Goal: Information Seeking & Learning: Learn about a topic

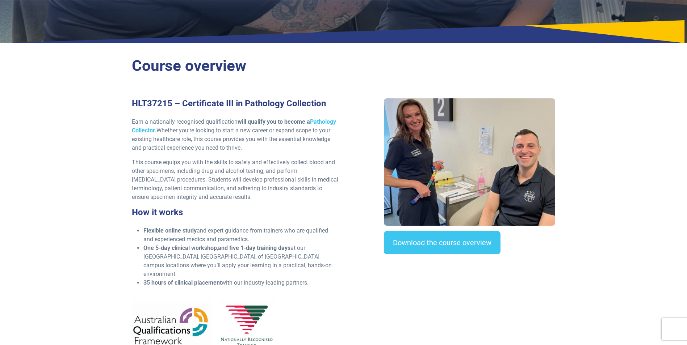
scroll to position [181, 0]
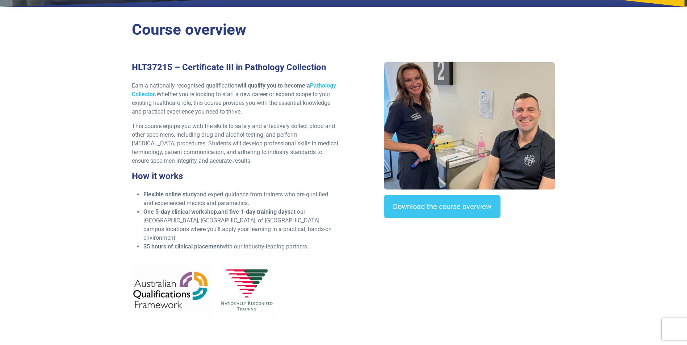
drag, startPoint x: 220, startPoint y: 209, endPoint x: 334, endPoint y: 235, distance: 116.6
click at [334, 235] on ul "Flexible online study and expert guidance from trainers who are qualified and e…" at bounding box center [235, 220] width 207 height 61
click at [631, 197] on section "Course overview HLT37215 – Certificate III in Pathology Collection Earn a natio…" at bounding box center [343, 179] width 687 height 335
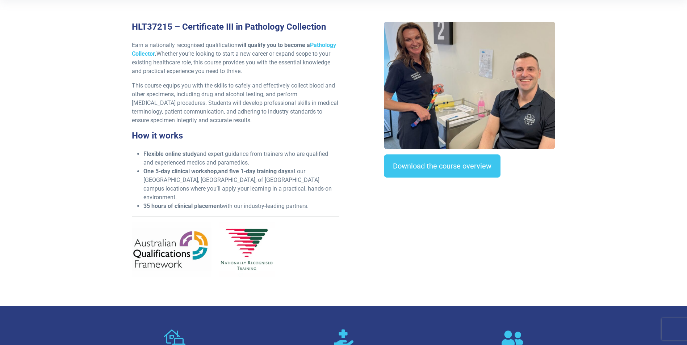
scroll to position [326, 0]
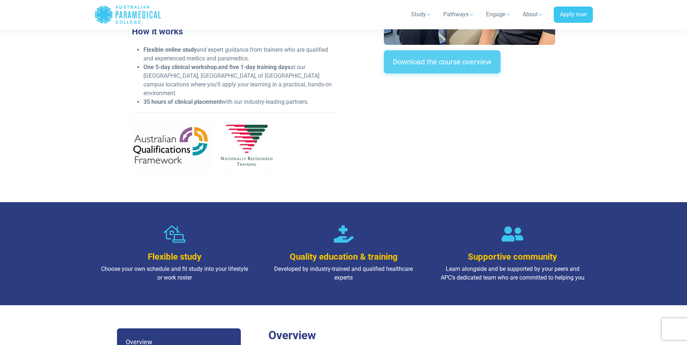
click at [441, 68] on link "Download the course overview" at bounding box center [442, 61] width 117 height 23
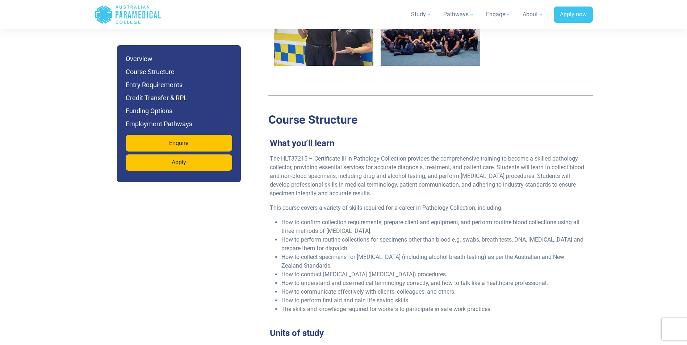
scroll to position [1135, 0]
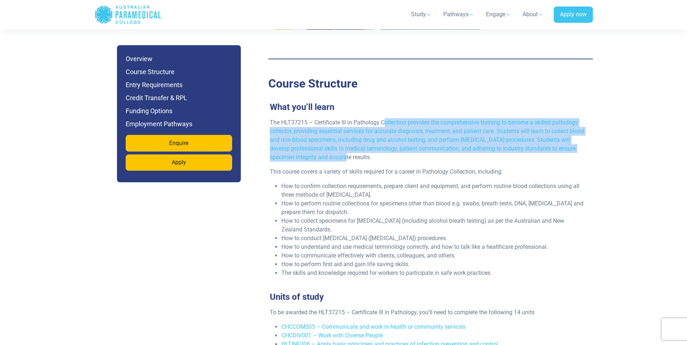
drag, startPoint x: 397, startPoint y: 110, endPoint x: 565, endPoint y: 152, distance: 172.9
click at [565, 152] on p "The HLT37215 – Certificate III in Pathology Collection provides the comprehensi…" at bounding box center [428, 139] width 316 height 43
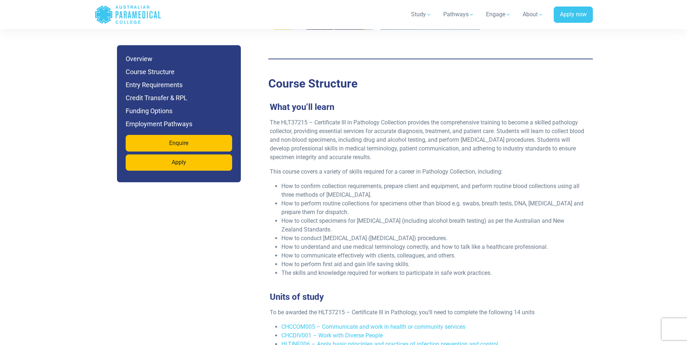
drag, startPoint x: 565, startPoint y: 152, endPoint x: 473, endPoint y: 154, distance: 92.3
click at [473, 154] on div "The HLT37215 – Certificate III in Pathology Collection provides the comprehensi…" at bounding box center [427, 200] width 324 height 165
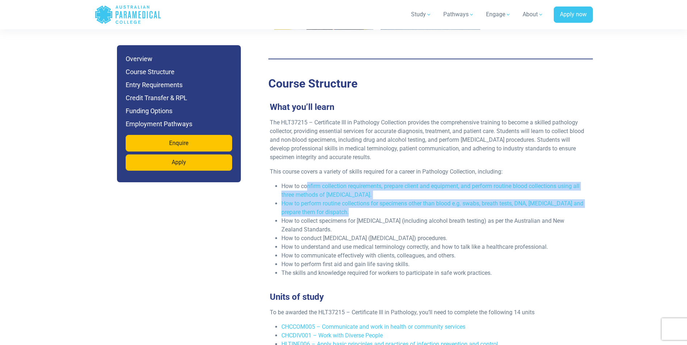
drag, startPoint x: 306, startPoint y: 179, endPoint x: 575, endPoint y: 205, distance: 269.9
click at [575, 205] on ul "How to confirm collection requirements, prepare client and equipment, and perfo…" at bounding box center [428, 230] width 316 height 96
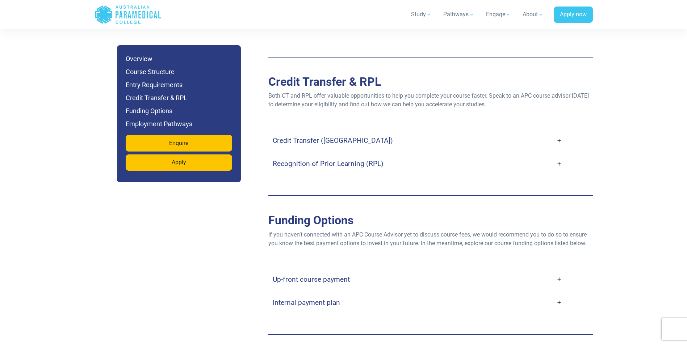
scroll to position [1859, 0]
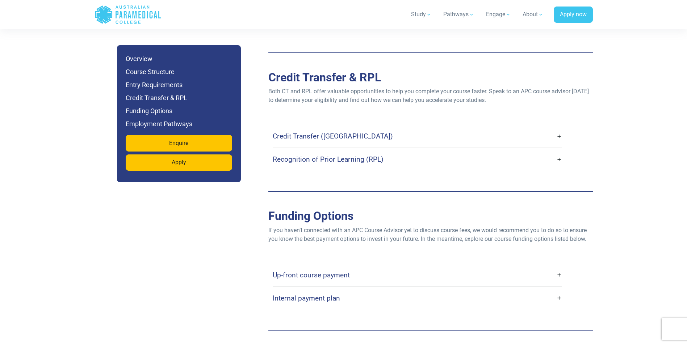
click at [325, 132] on h4 "Credit Transfer ([GEOGRAPHIC_DATA])" at bounding box center [333, 136] width 120 height 8
click at [557, 128] on link "Credit Transfer ([GEOGRAPHIC_DATA])" at bounding box center [417, 136] width 289 height 17
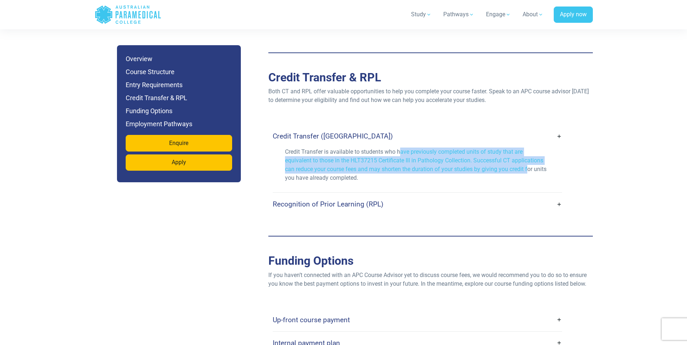
drag, startPoint x: 399, startPoint y: 141, endPoint x: 527, endPoint y: 157, distance: 129.1
click at [527, 157] on p "Credit Transfer is available to students who have previously completed units of…" at bounding box center [417, 165] width 265 height 35
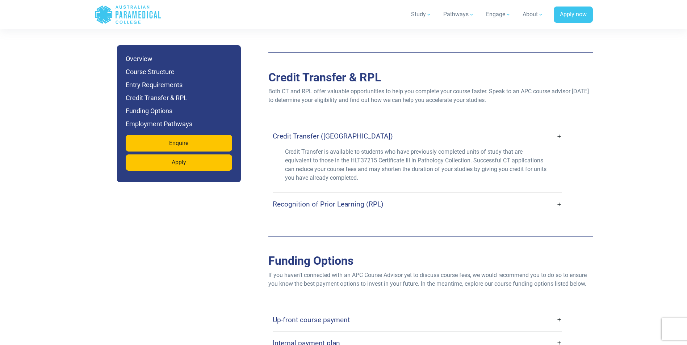
click at [563, 194] on div "Credit Transfer ([GEOGRAPHIC_DATA]) Credit Transfer is available to students wh…" at bounding box center [431, 170] width 316 height 91
click at [560, 196] on link "Recognition of Prior Learning (RPL)" at bounding box center [417, 204] width 289 height 17
click at [559, 197] on link "Recognition of Prior Learning (RPL)" at bounding box center [417, 204] width 289 height 17
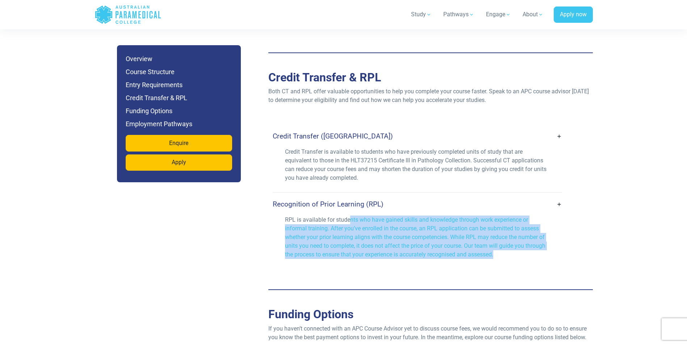
drag, startPoint x: 349, startPoint y: 209, endPoint x: 530, endPoint y: 247, distance: 184.6
click at [530, 247] on p "RPL is available for students who have gained skills and knowledge through work…" at bounding box center [417, 237] width 265 height 43
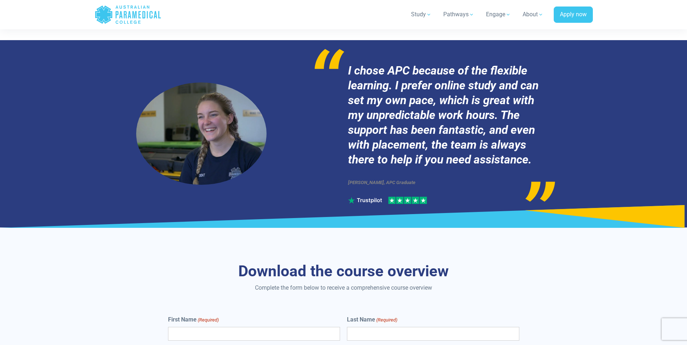
scroll to position [2547, 0]
